Goal: Transaction & Acquisition: Obtain resource

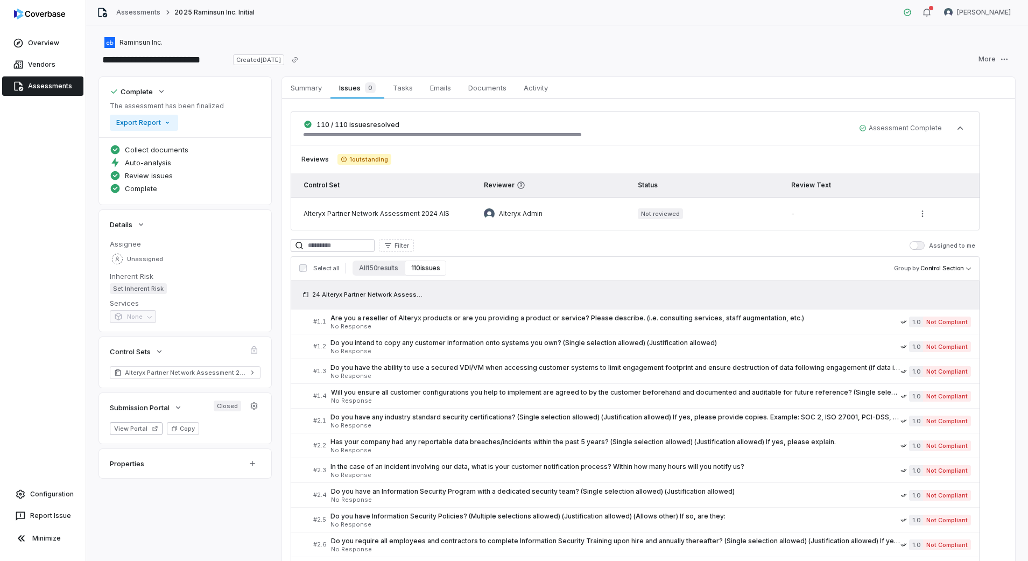
click at [50, 81] on link "Assessments" at bounding box center [42, 85] width 81 height 19
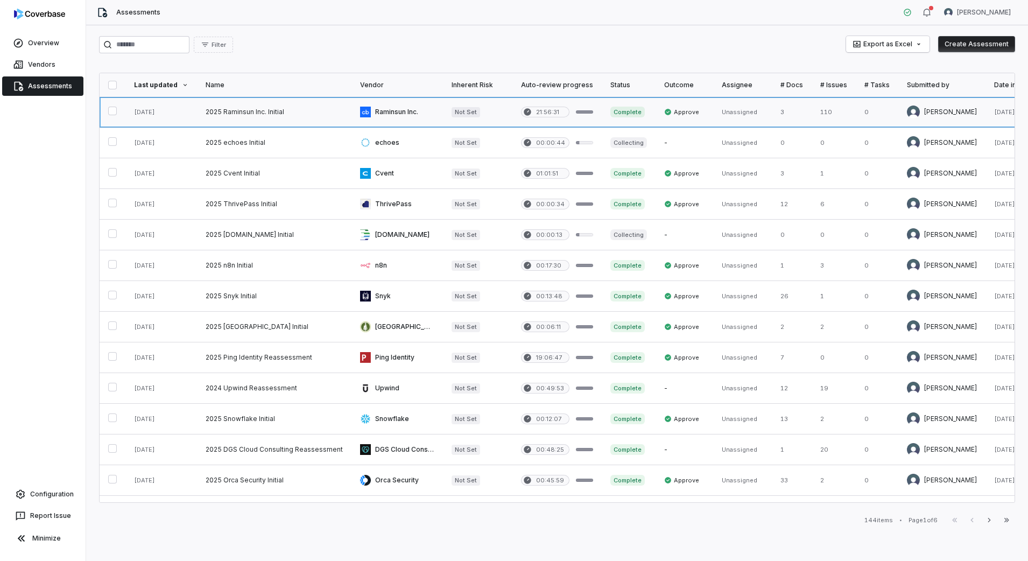
click at [262, 117] on link at bounding box center [274, 112] width 155 height 30
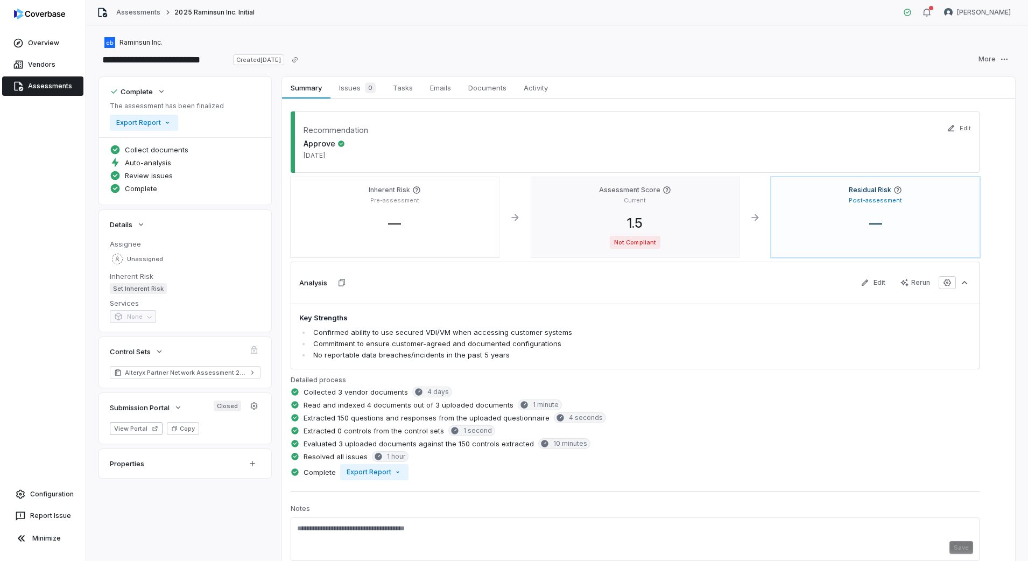
click at [642, 243] on span "Not Compliant" at bounding box center [635, 242] width 50 height 13
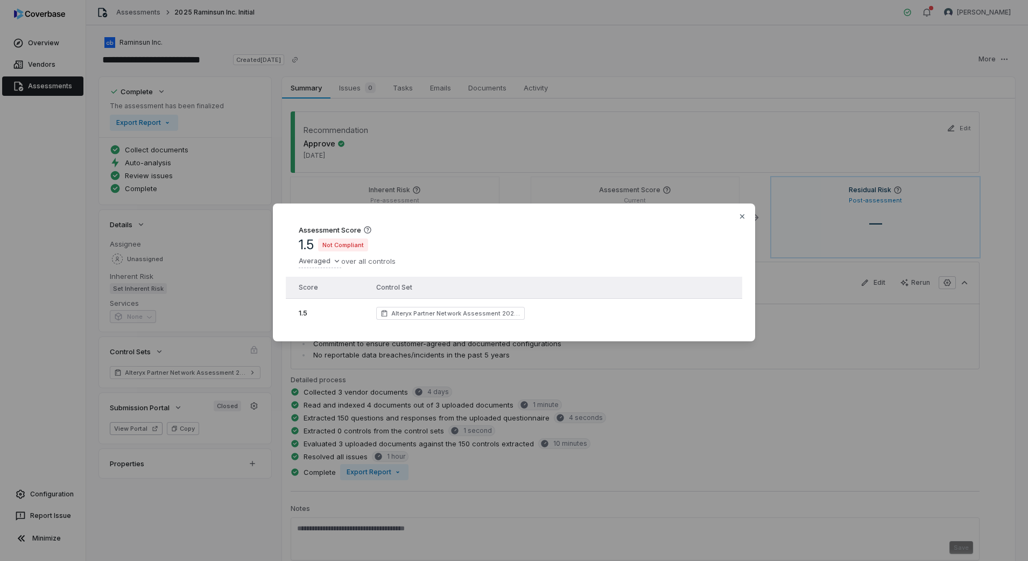
click at [332, 239] on span "Not Compliant" at bounding box center [343, 245] width 50 height 13
click at [740, 215] on icon "button" at bounding box center [742, 216] width 9 height 9
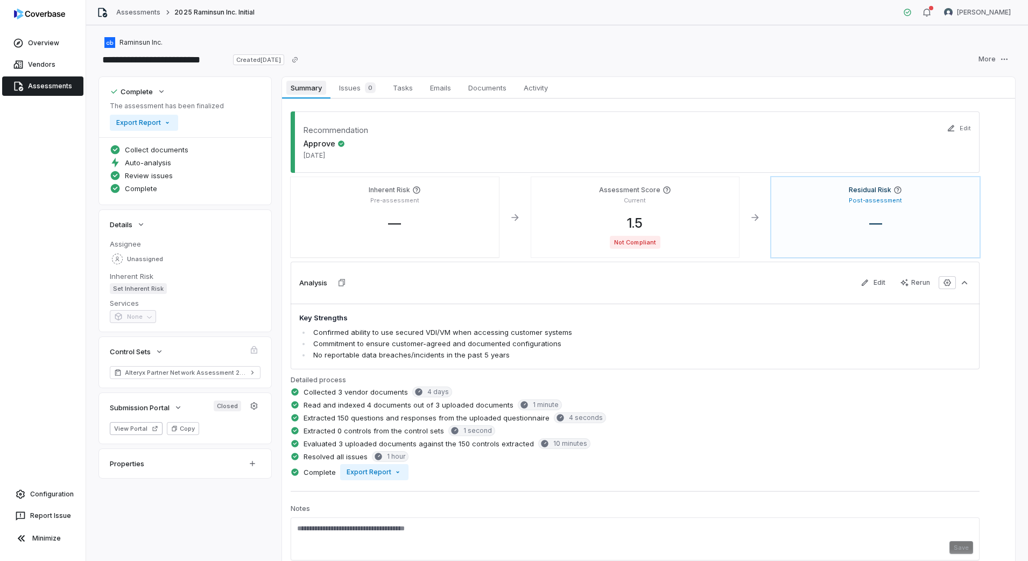
click at [304, 87] on span "Summary" at bounding box center [305, 88] width 39 height 14
click at [230, 88] on div "Complete The assessment has been finalized Export Report" at bounding box center [185, 106] width 151 height 47
click at [998, 58] on html "**********" at bounding box center [514, 280] width 1028 height 561
click at [904, 140] on div "Export as PDF" at bounding box center [893, 143] width 78 height 17
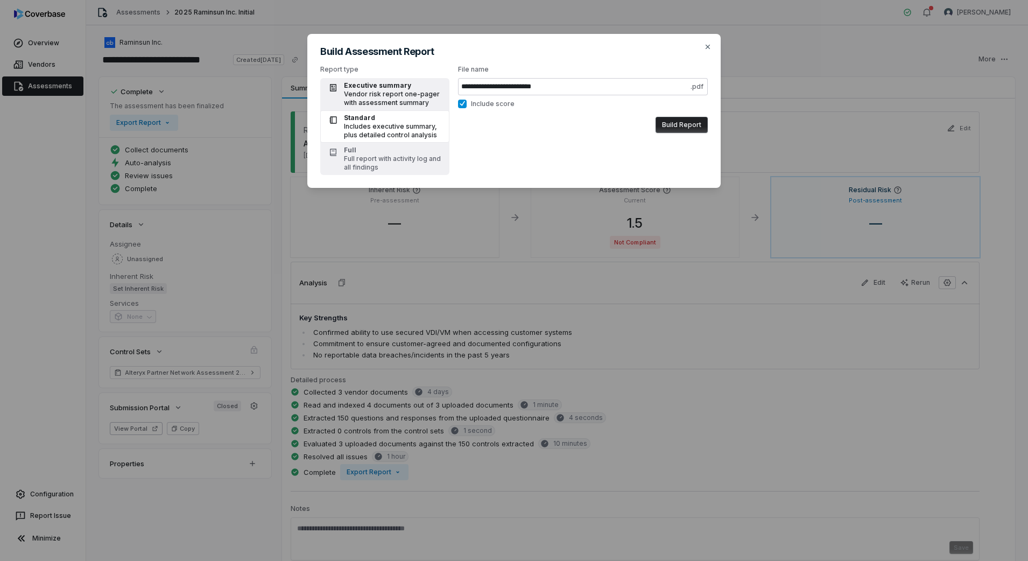
click at [373, 90] on div "Vendor risk report one-pager with assessment summary" at bounding box center [393, 98] width 99 height 17
type input "**********"
click at [466, 102] on button "Include score" at bounding box center [462, 104] width 9 height 9
click at [674, 128] on button "Build Report" at bounding box center [682, 125] width 52 height 16
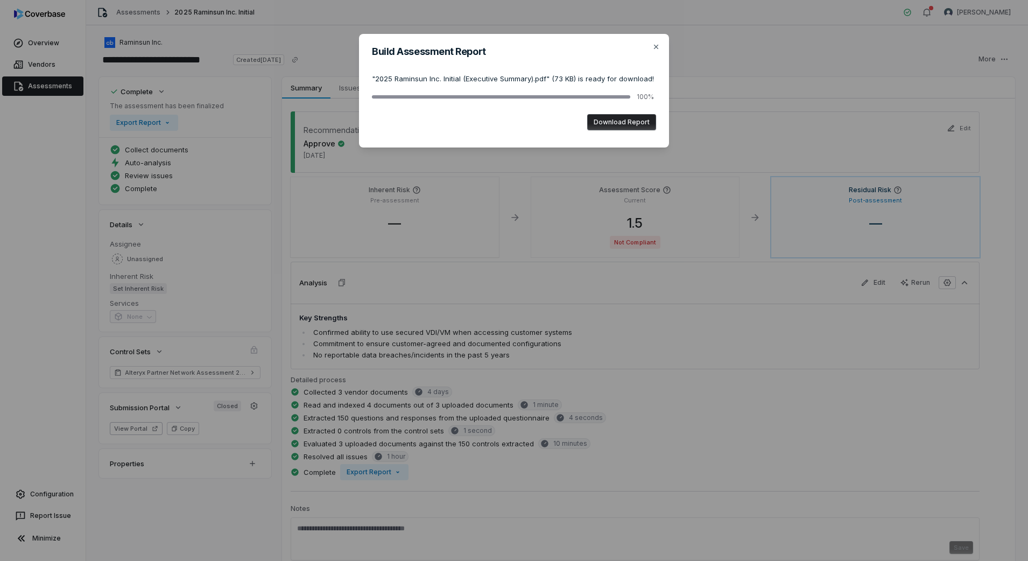
click at [623, 122] on button "Download Report" at bounding box center [621, 122] width 69 height 16
click at [653, 45] on icon "button" at bounding box center [656, 47] width 9 height 9
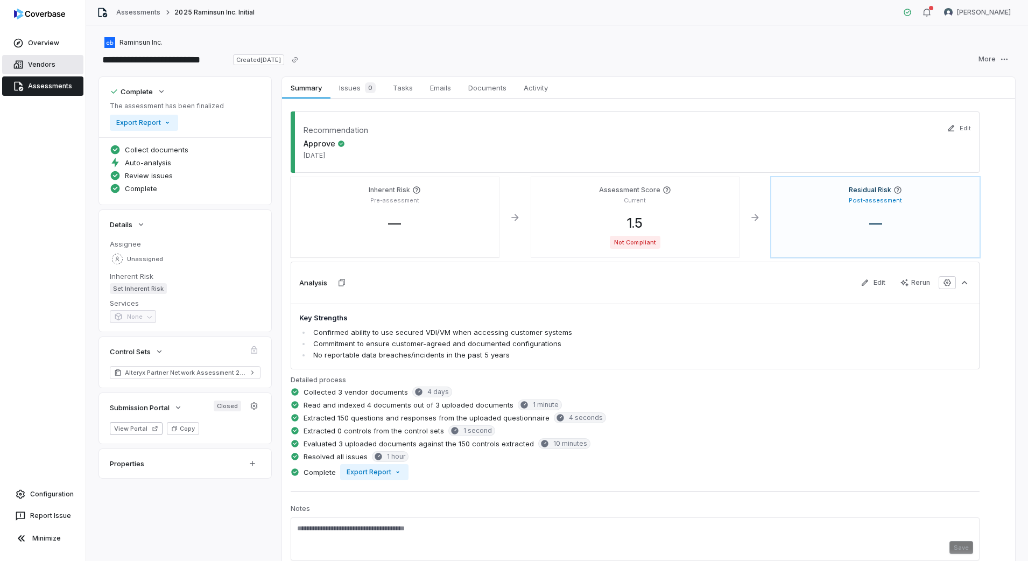
click at [31, 58] on link "Vendors" at bounding box center [42, 64] width 81 height 19
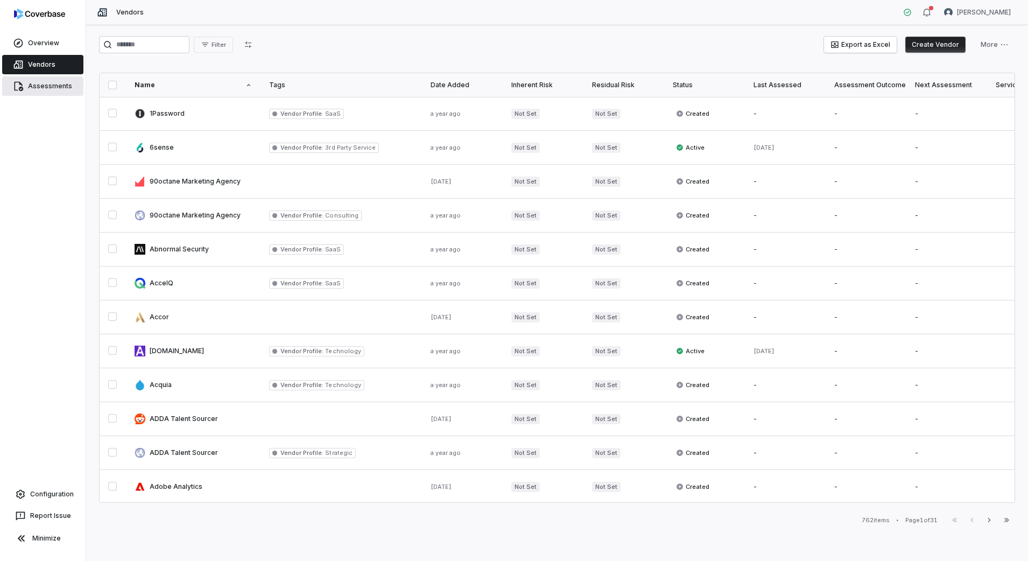
click at [46, 86] on link "Assessments" at bounding box center [42, 85] width 81 height 19
